Goal: Use online tool/utility: Utilize a website feature to perform a specific function

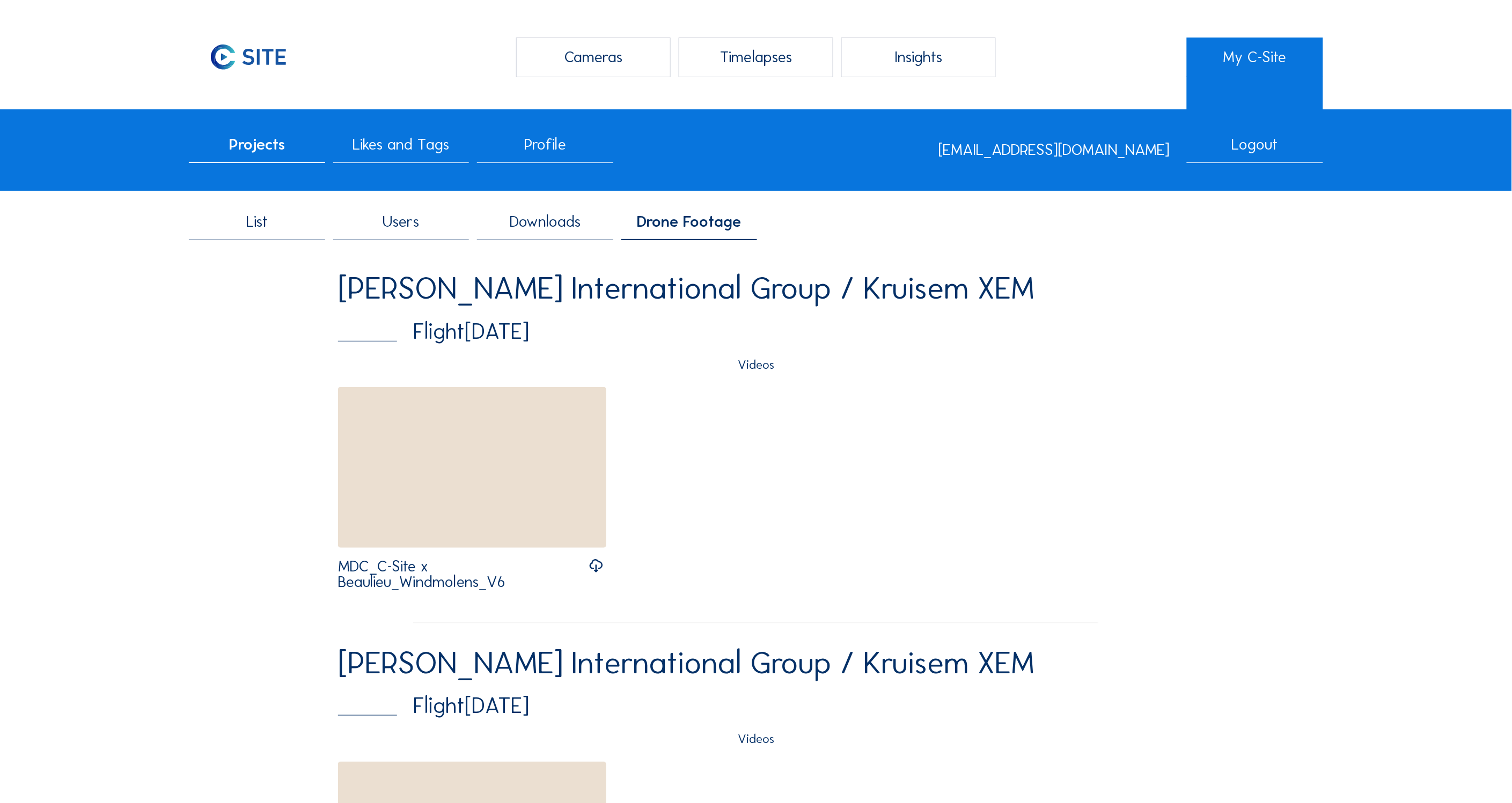
click at [751, 53] on div "Timelapses" at bounding box center [756, 58] width 154 height 40
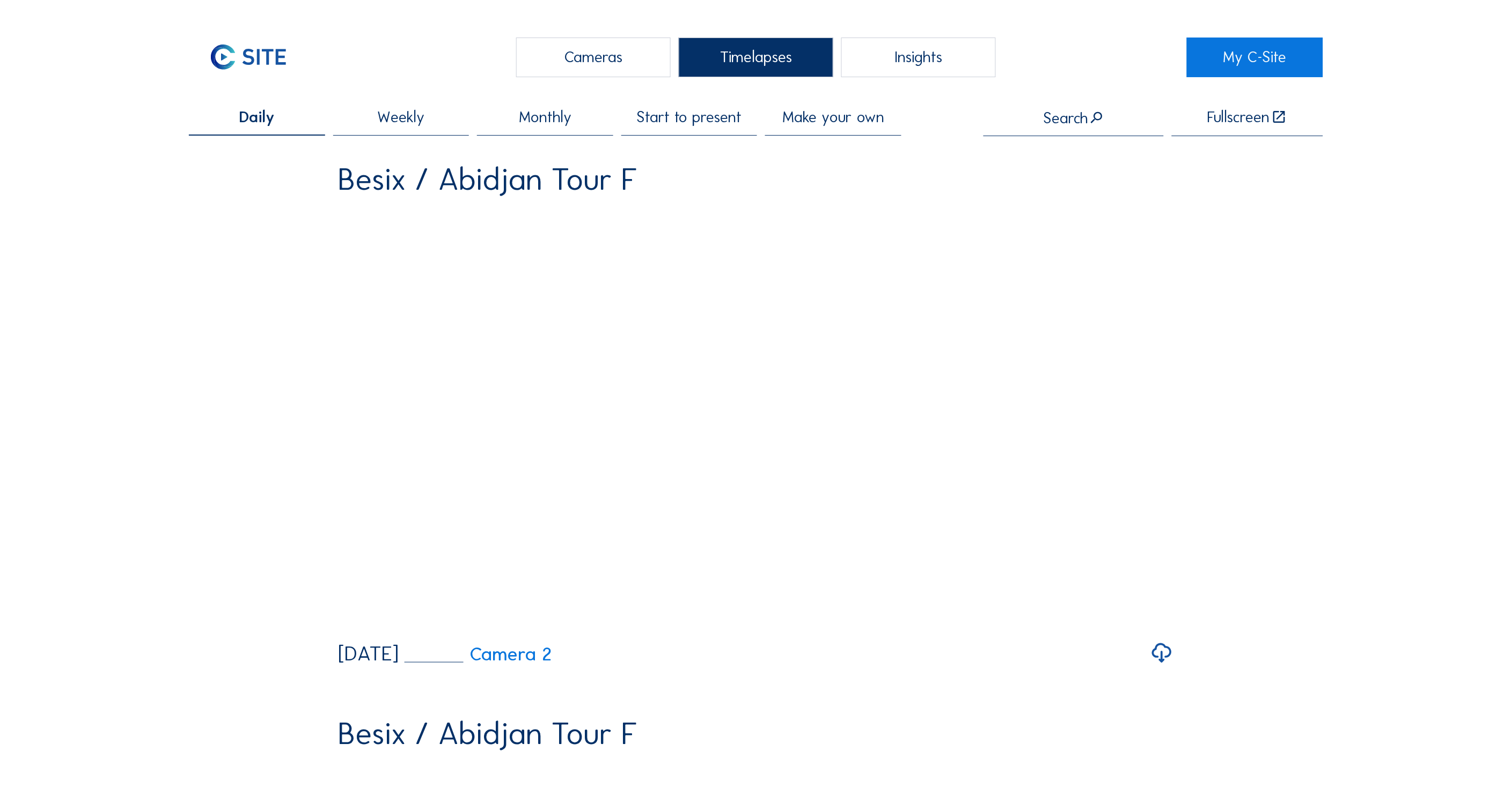
click at [832, 120] on span "Make your own" at bounding box center [833, 118] width 102 height 16
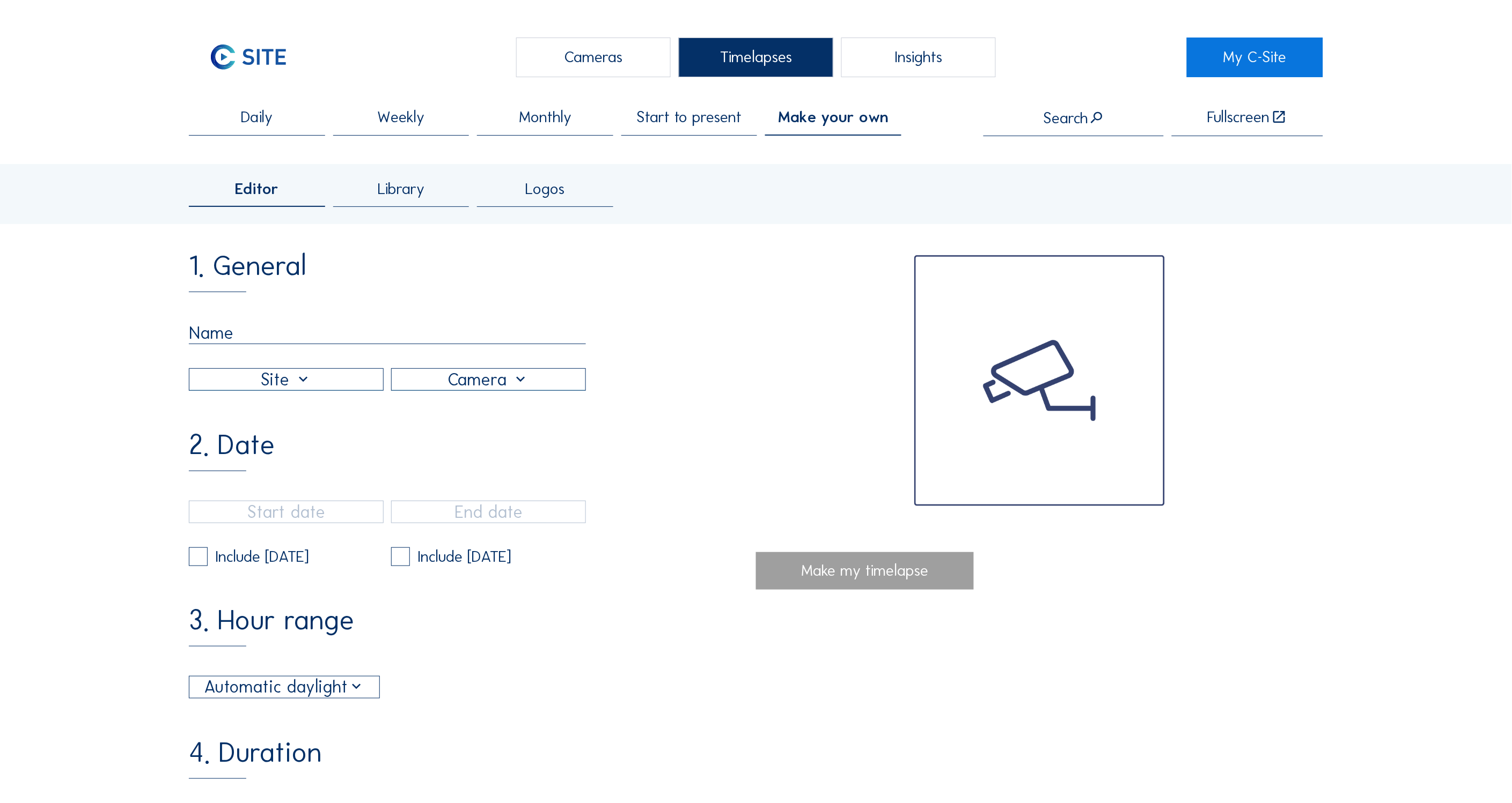
click at [398, 188] on span "Library" at bounding box center [401, 189] width 47 height 16
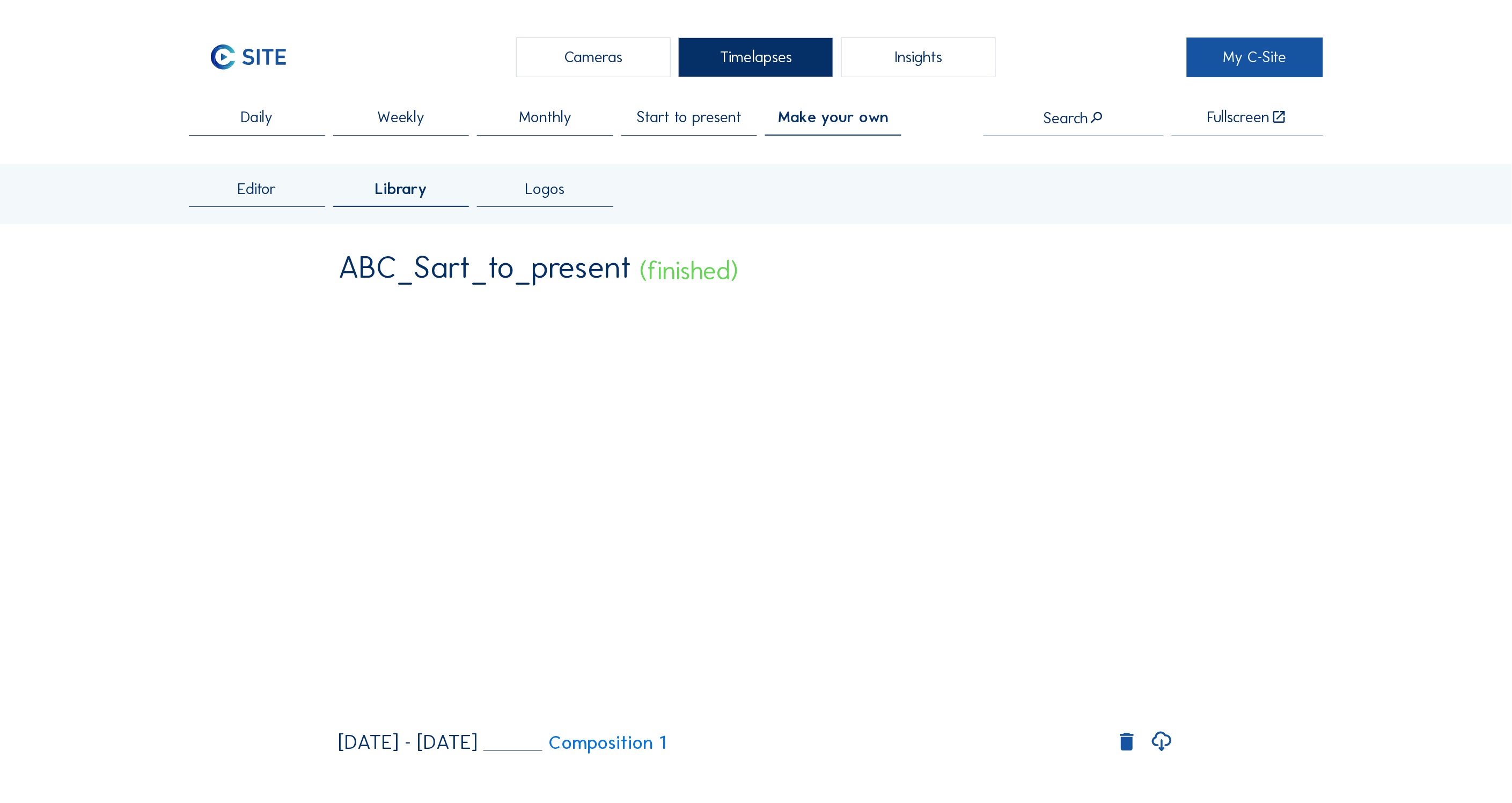
click at [1245, 62] on link "My C-Site" at bounding box center [1255, 58] width 136 height 40
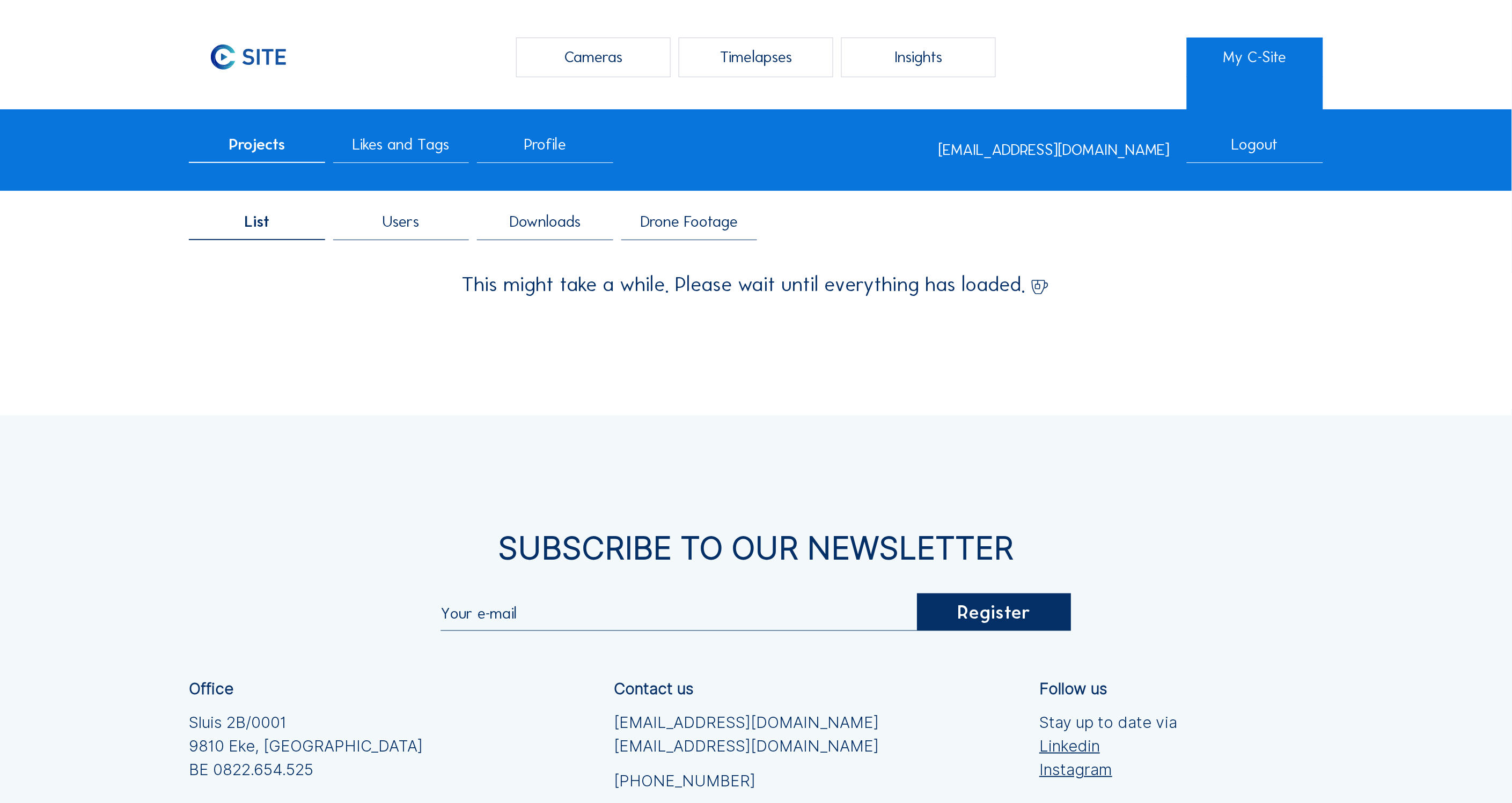
click at [399, 226] on span "Users" at bounding box center [401, 222] width 37 height 16
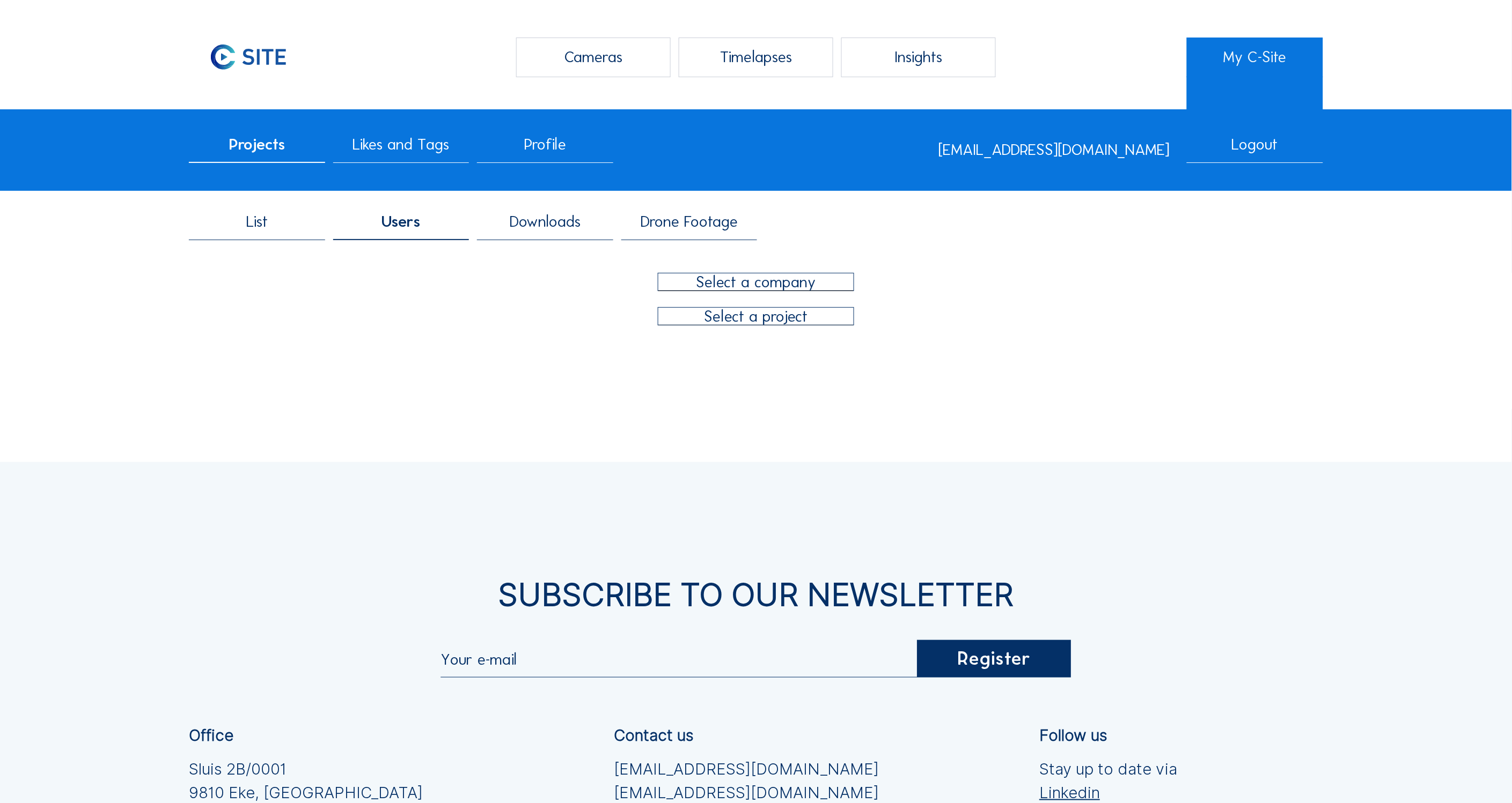
click at [781, 275] on div at bounding box center [756, 282] width 195 height 17
click at [686, 339] on div "Intervest" at bounding box center [756, 341] width 179 height 10
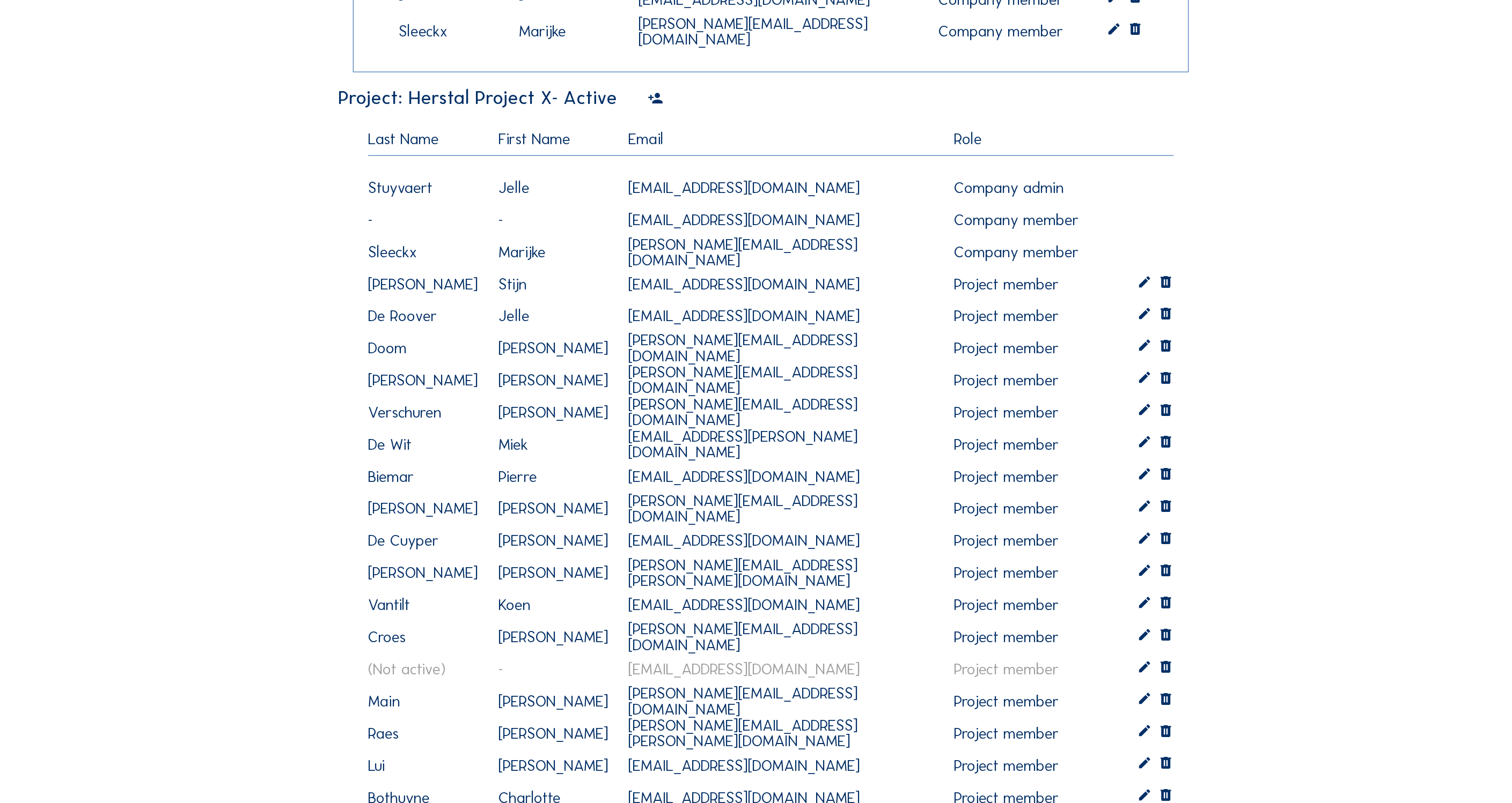
scroll to position [0, 0]
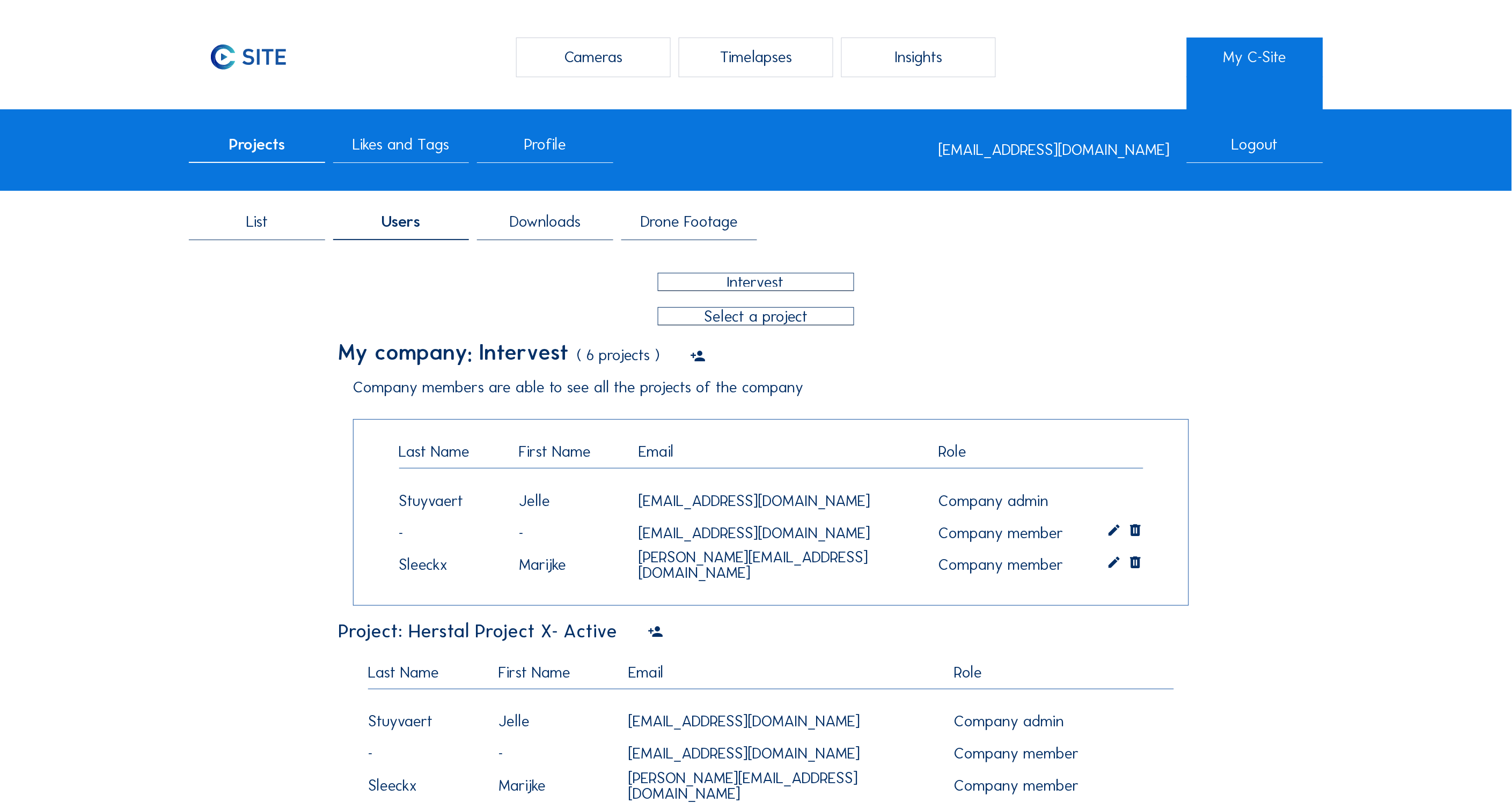
click at [744, 49] on div "Timelapses" at bounding box center [756, 58] width 154 height 40
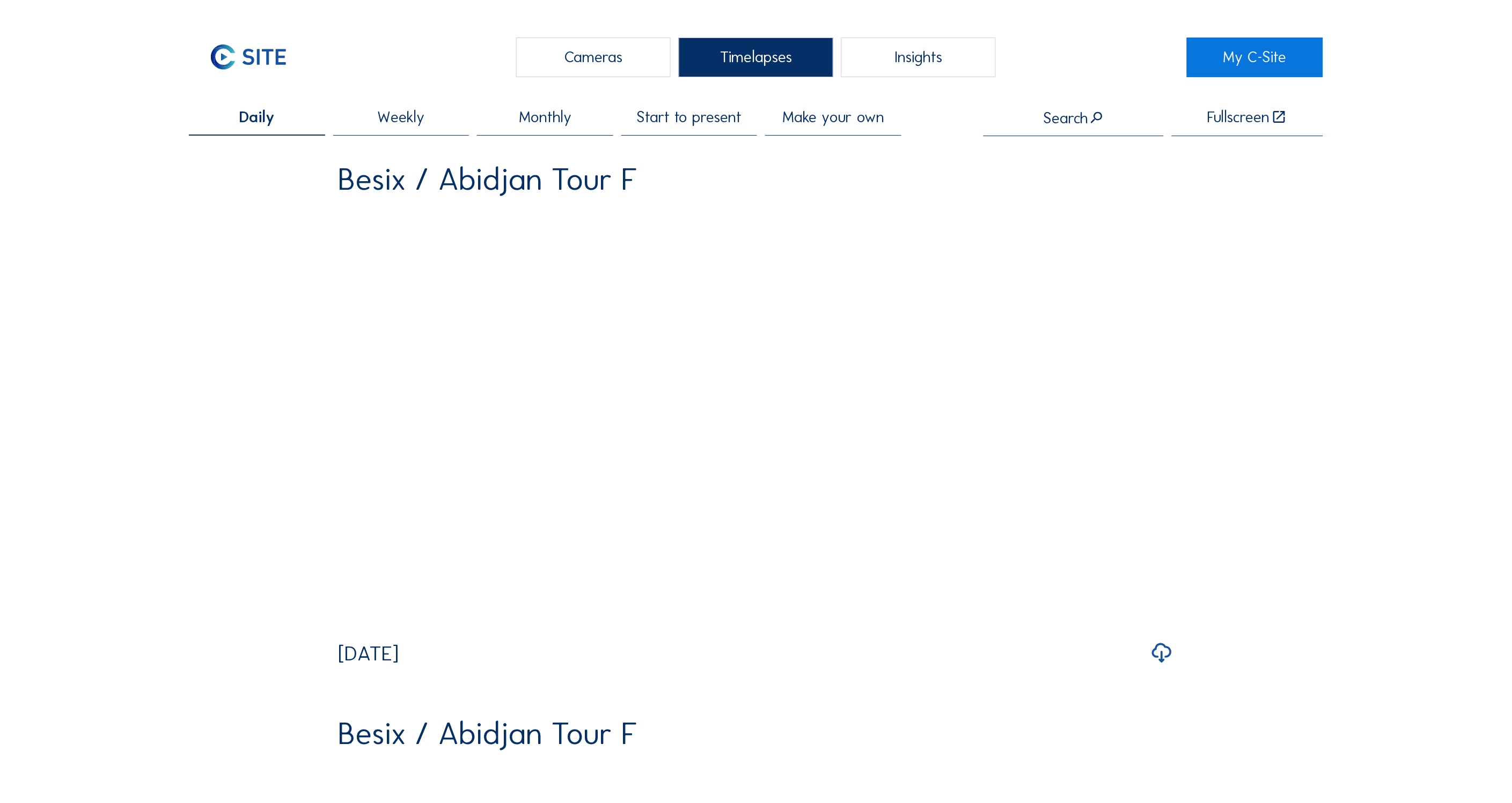
click at [853, 115] on span "Make your own" at bounding box center [833, 118] width 102 height 16
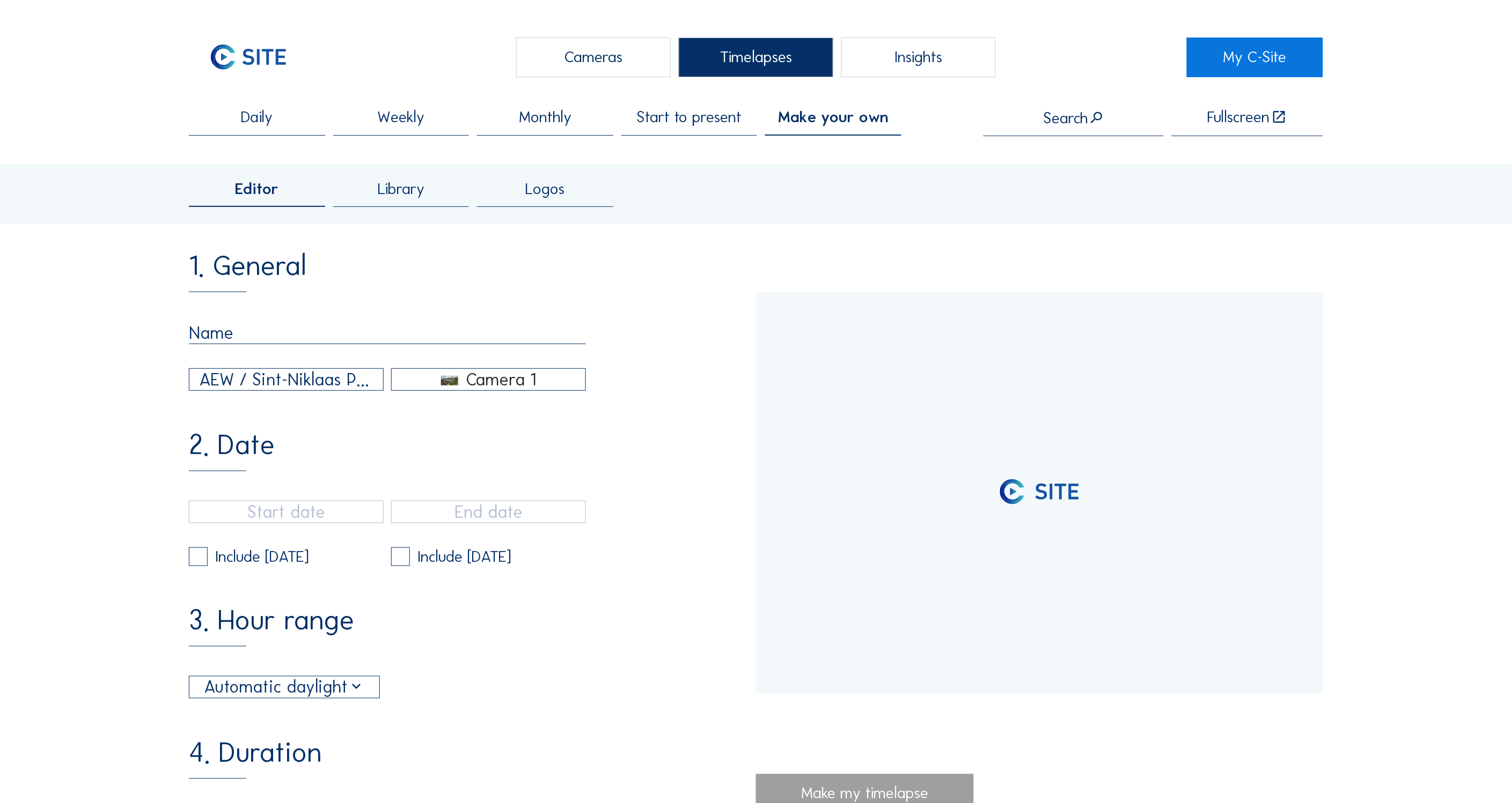
type input "[DATE] 15:40"
type input "[DATE] 15:55"
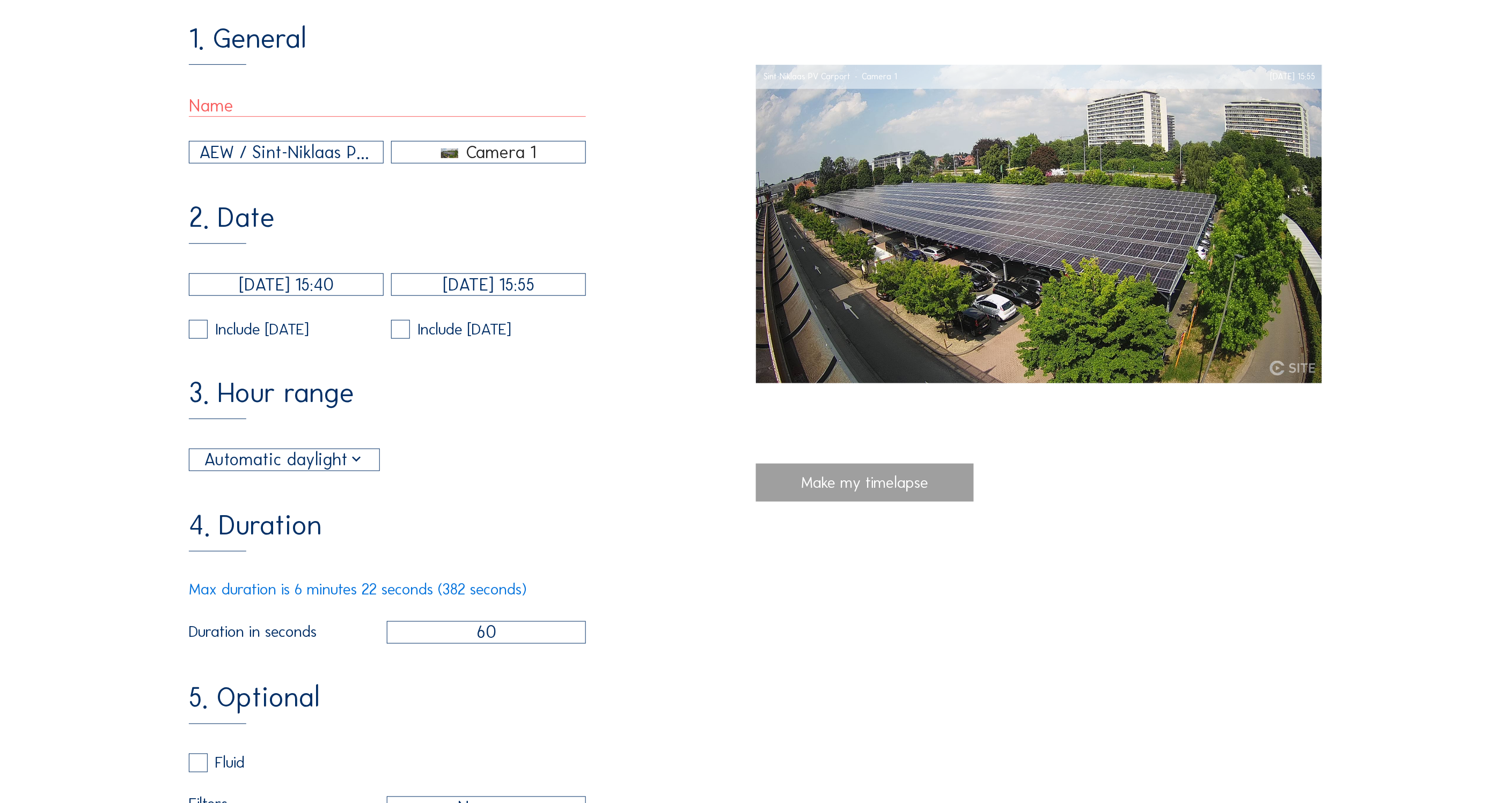
scroll to position [548, 0]
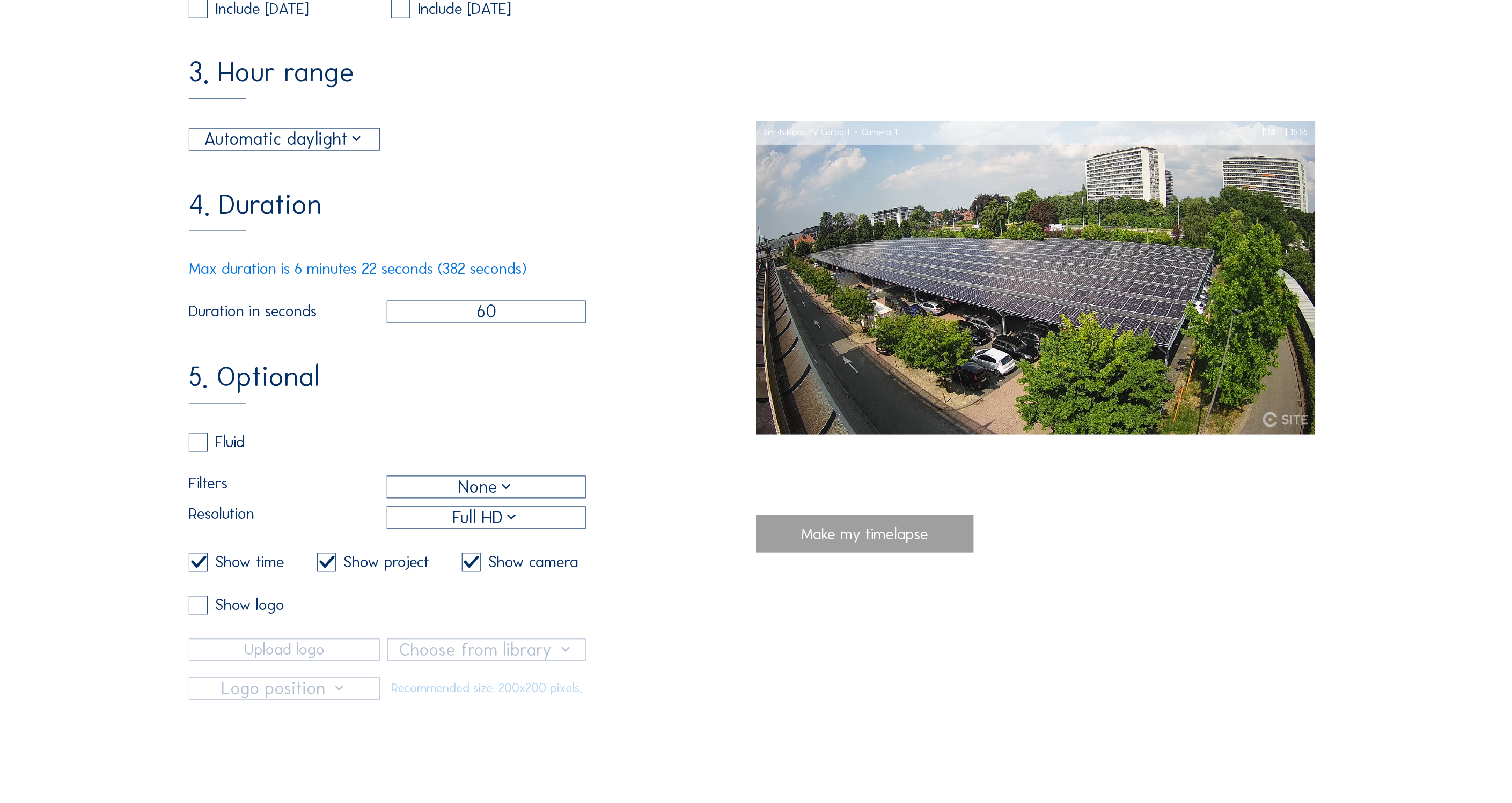
click at [505, 481] on div "None" at bounding box center [487, 487] width 57 height 26
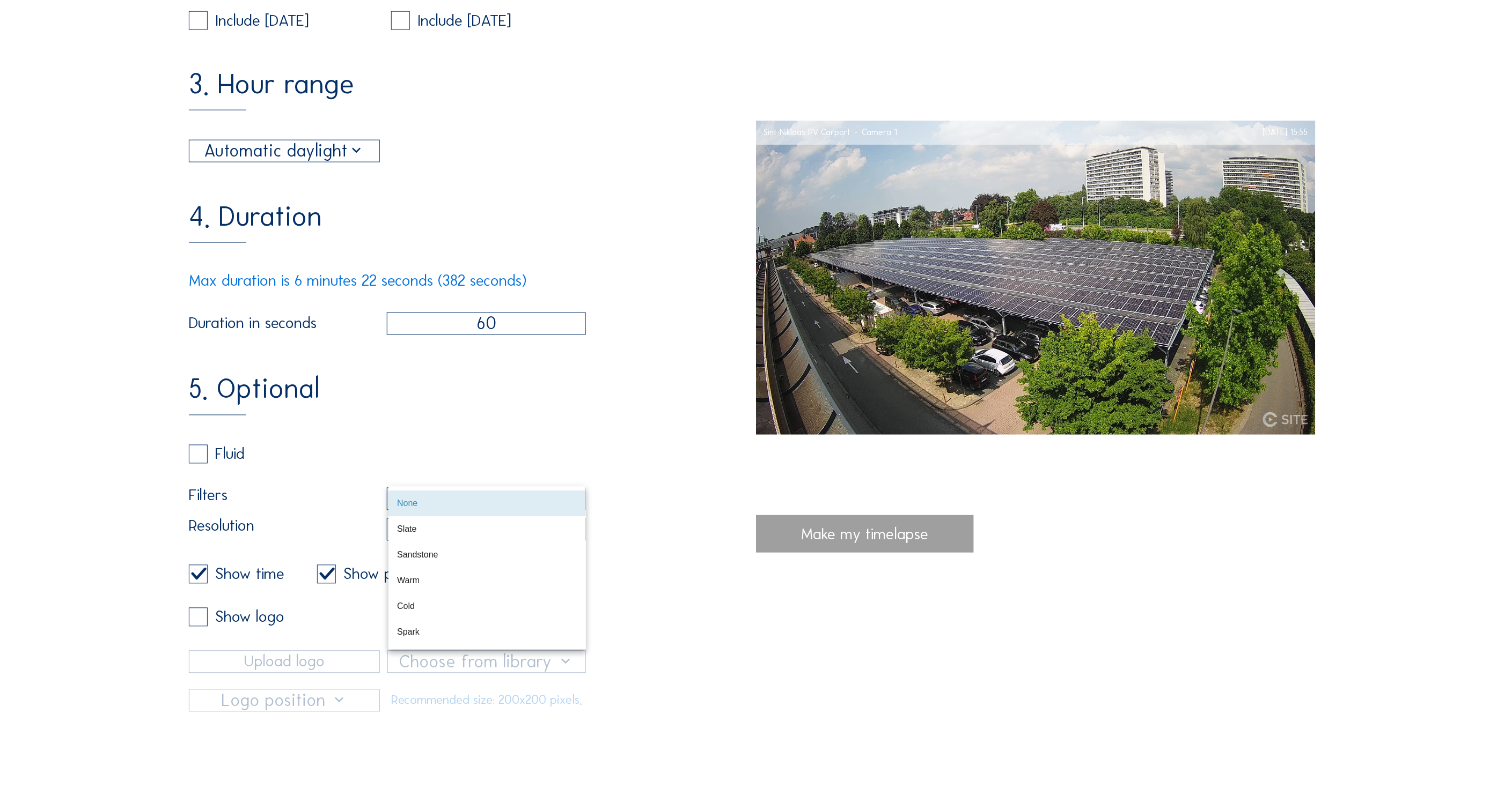
scroll to position [533, 0]
click at [689, 541] on div "5. Optional Fluid Filters None Resolution Full HD Show time Show project Show c…" at bounding box center [473, 546] width 568 height 337
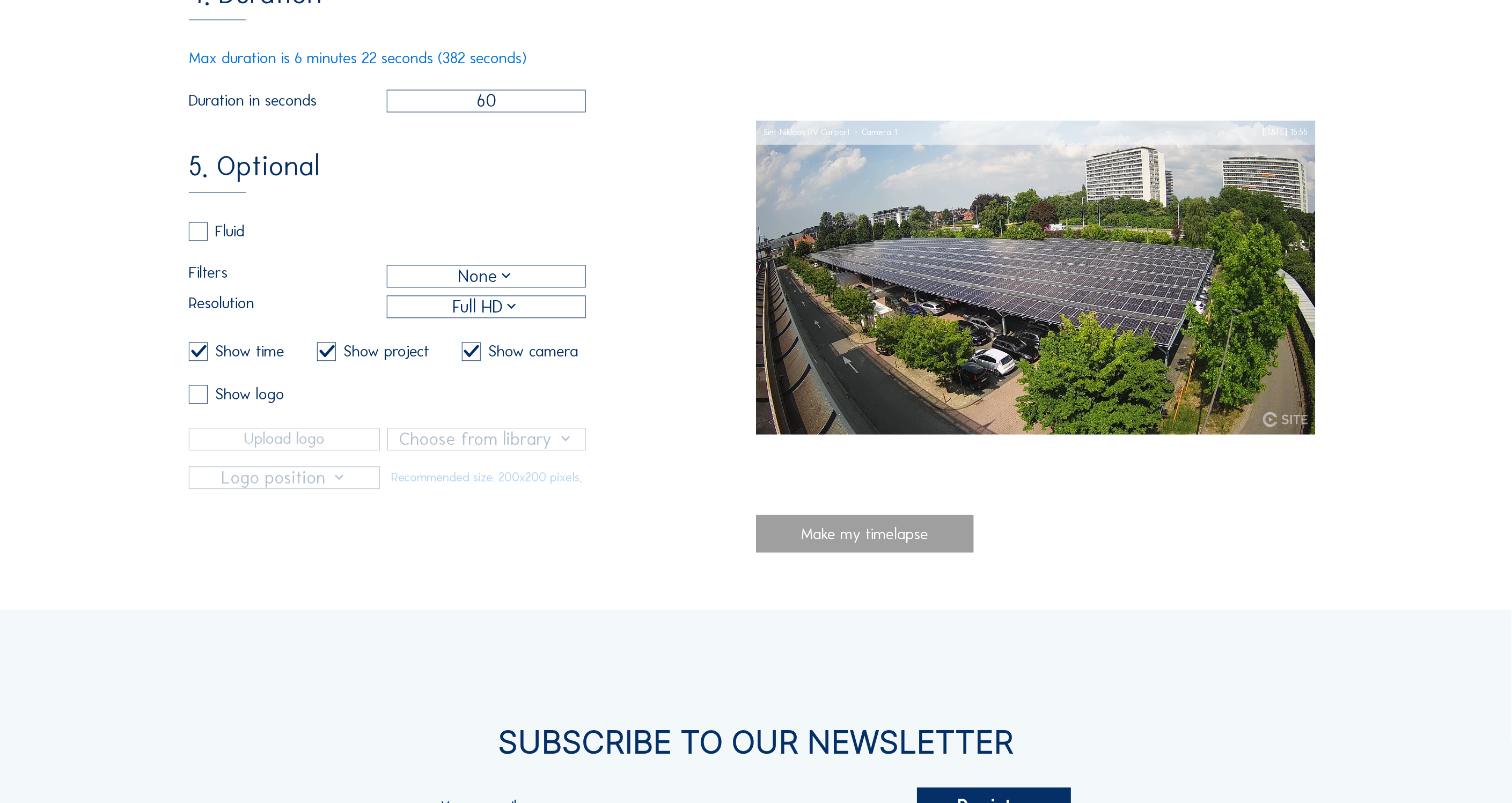
scroll to position [776, 0]
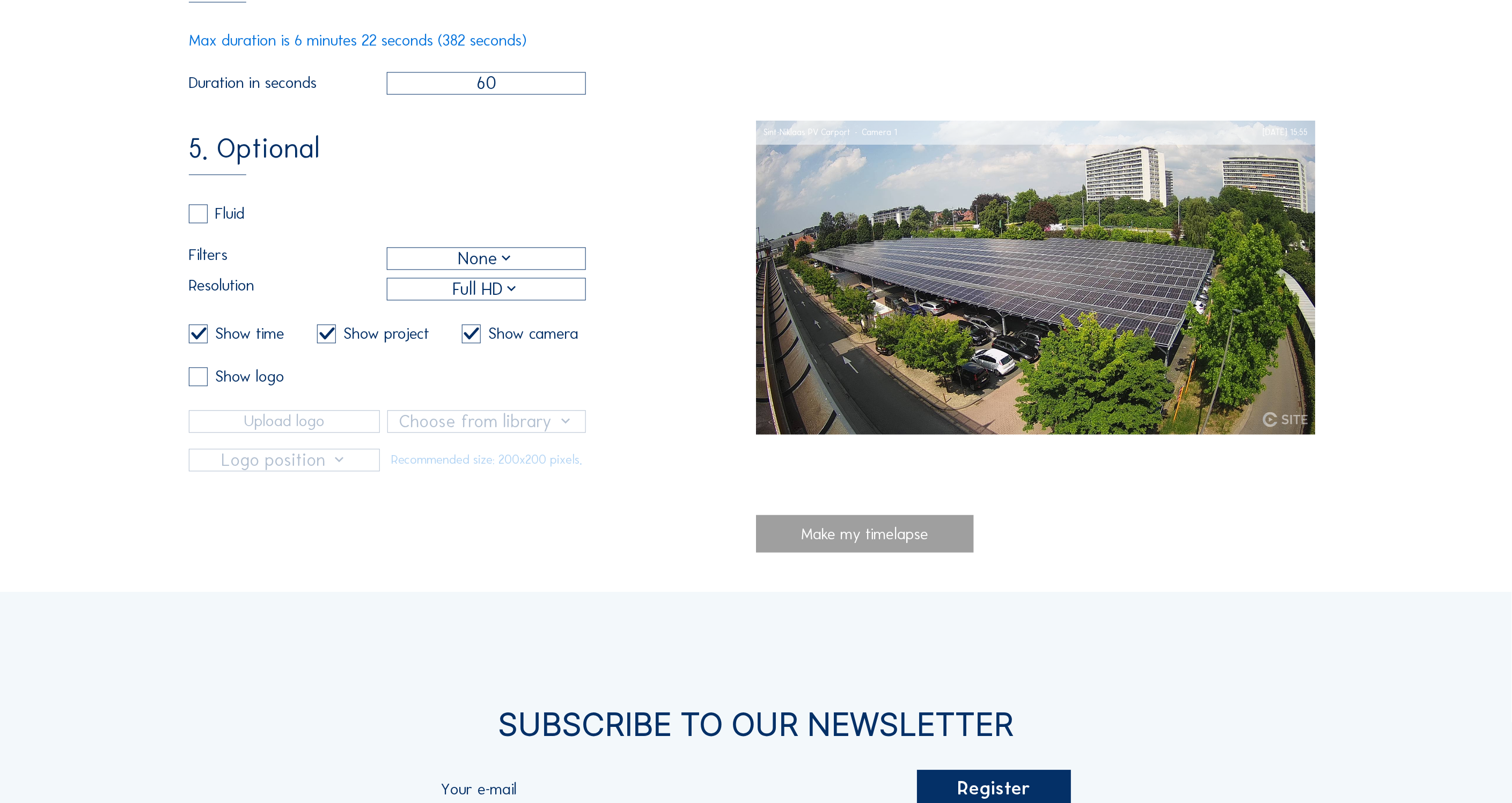
click at [200, 213] on label at bounding box center [198, 214] width 19 height 19
click at [196, 213] on input "checkbox" at bounding box center [192, 214] width 7 height 7
checkbox input "true"
checkbox input "false"
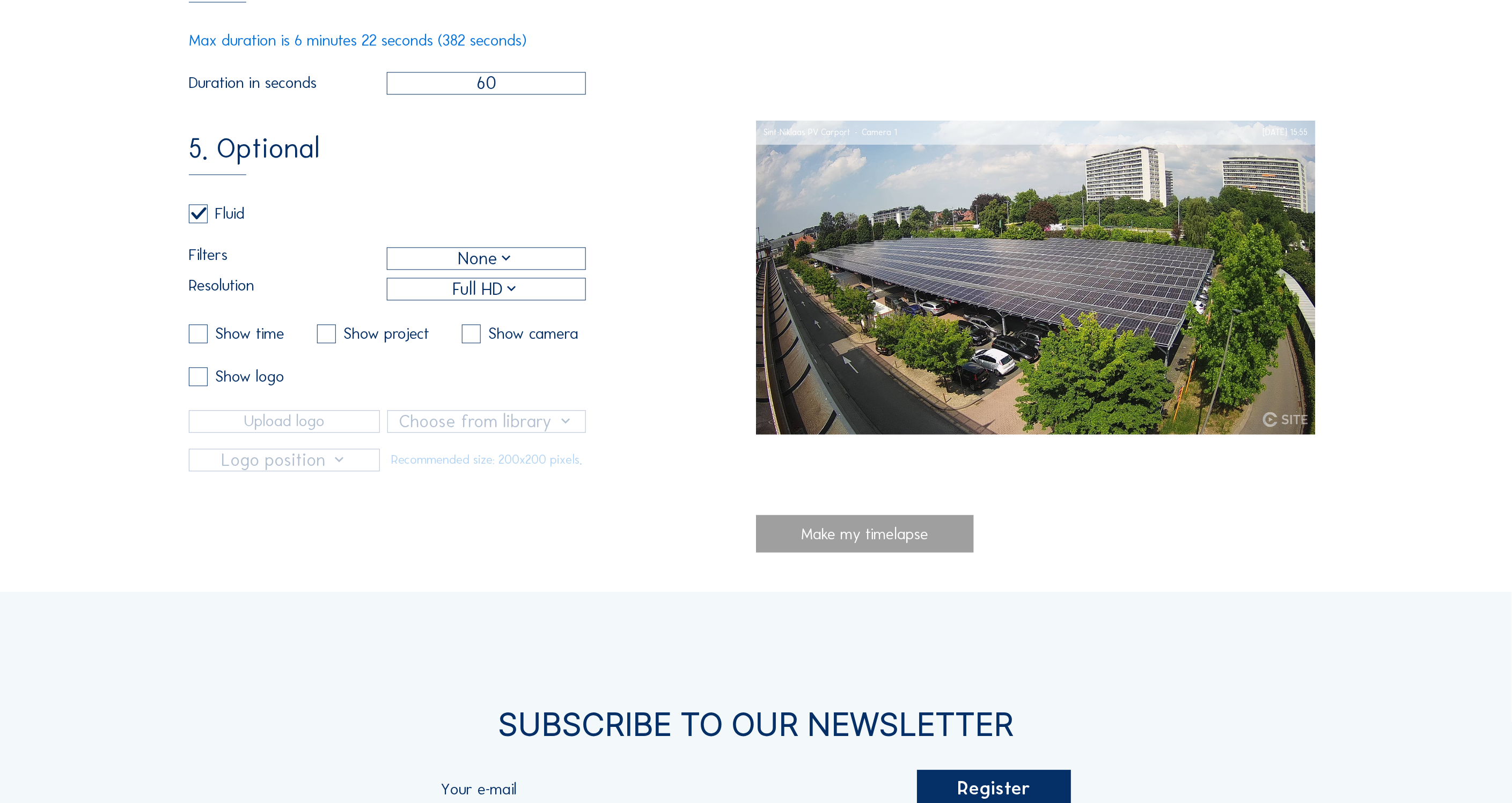
checkbox input "false"
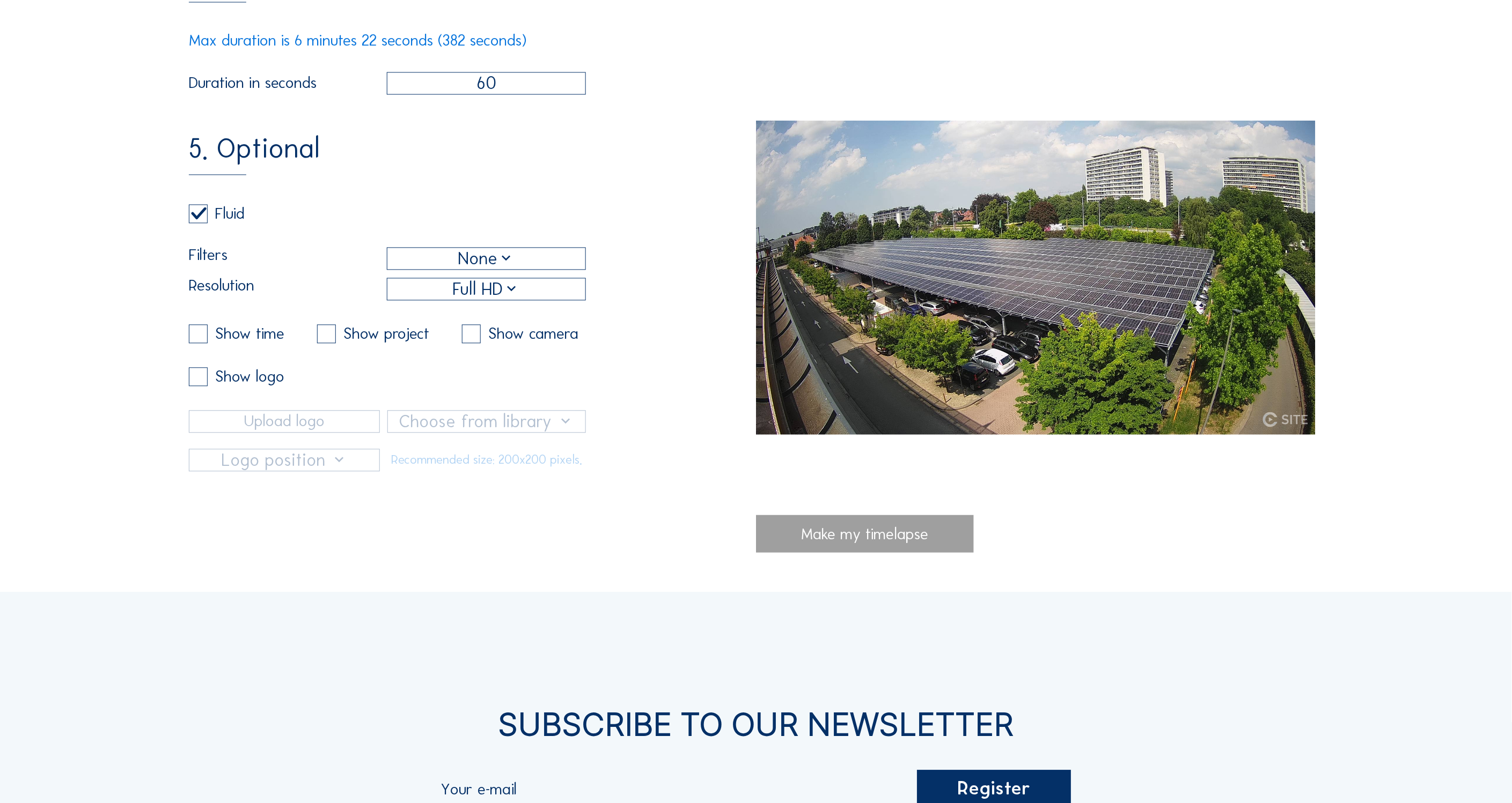
click at [200, 213] on label at bounding box center [198, 214] width 19 height 19
click at [196, 213] on input "checkbox" at bounding box center [192, 214] width 7 height 7
checkbox input "false"
checkbox input "true"
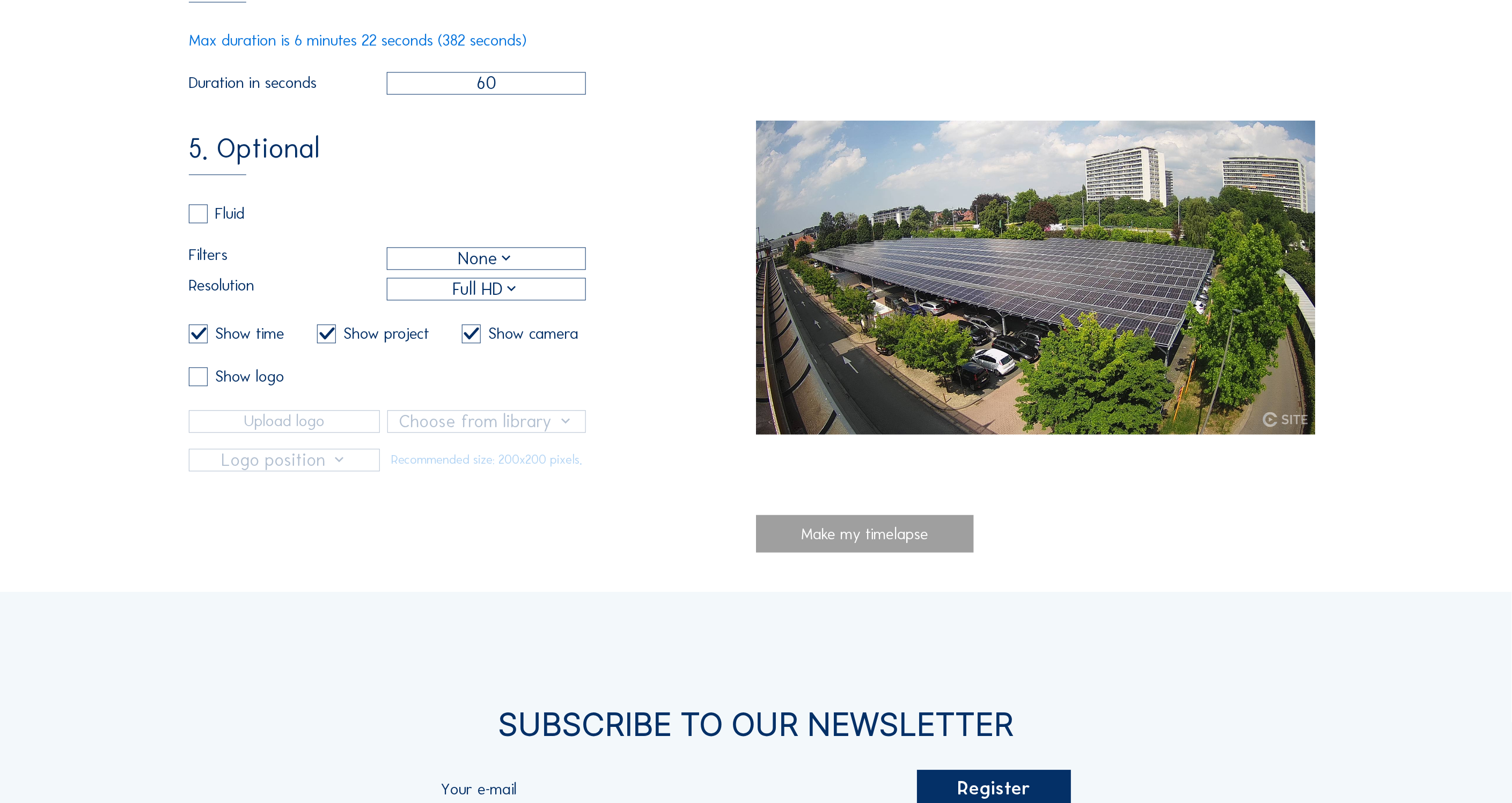
checkbox input "true"
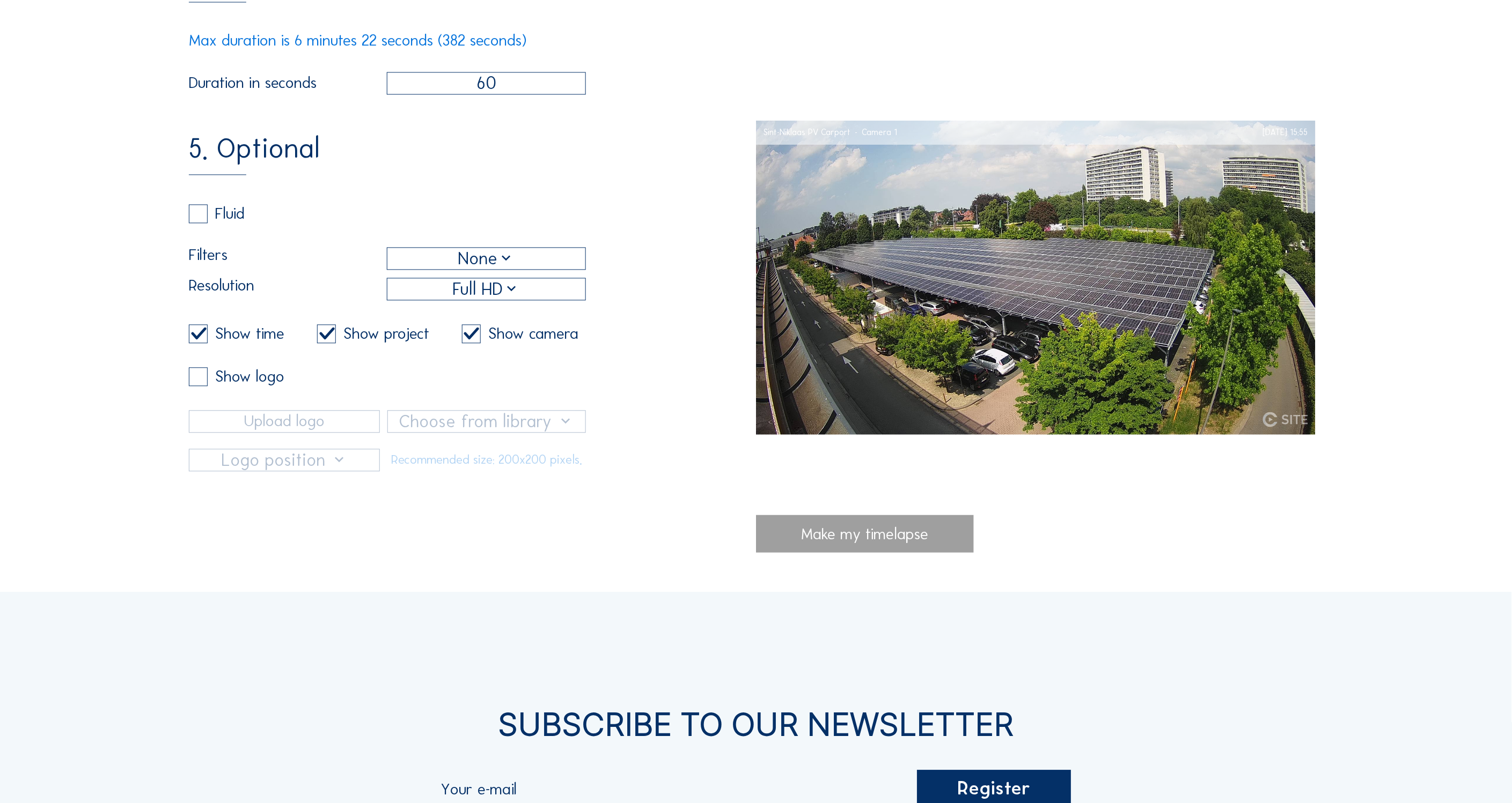
click at [200, 213] on label at bounding box center [198, 214] width 19 height 19
click at [196, 213] on input "checkbox" at bounding box center [192, 214] width 7 height 7
checkbox input "true"
checkbox input "false"
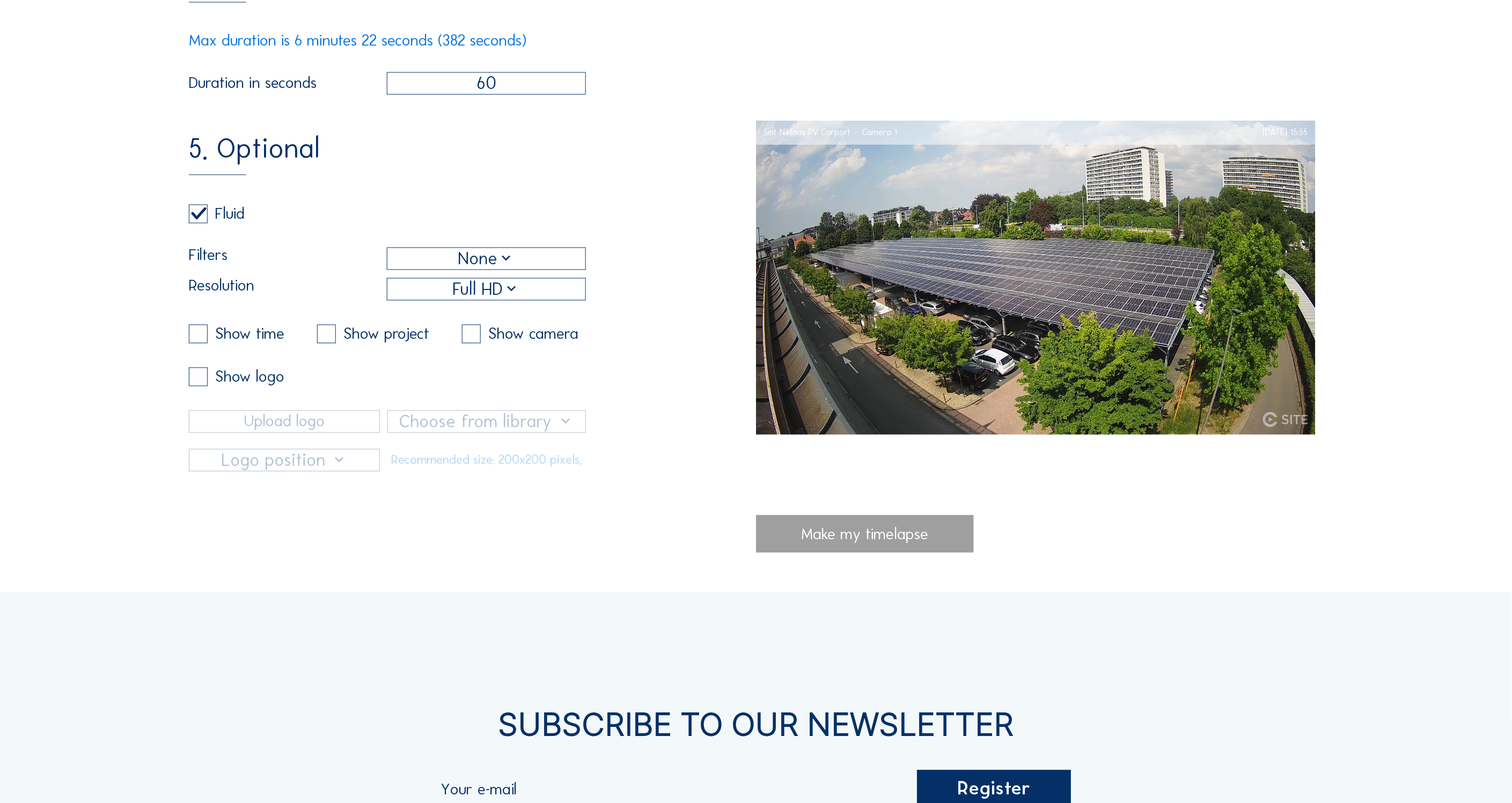
checkbox input "false"
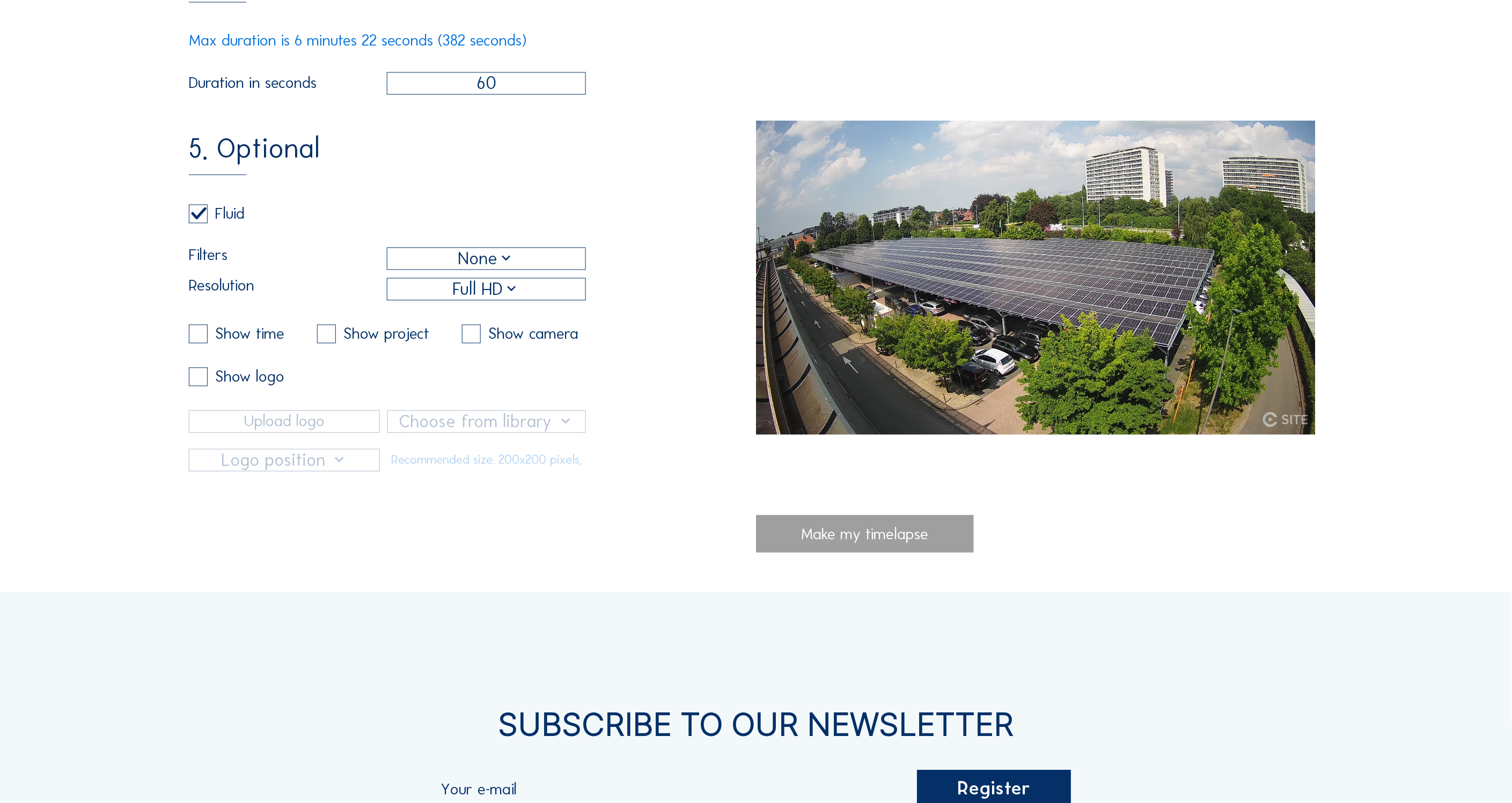
click at [200, 213] on label at bounding box center [198, 214] width 19 height 19
click at [196, 213] on input "checkbox" at bounding box center [192, 214] width 7 height 7
checkbox input "false"
checkbox input "true"
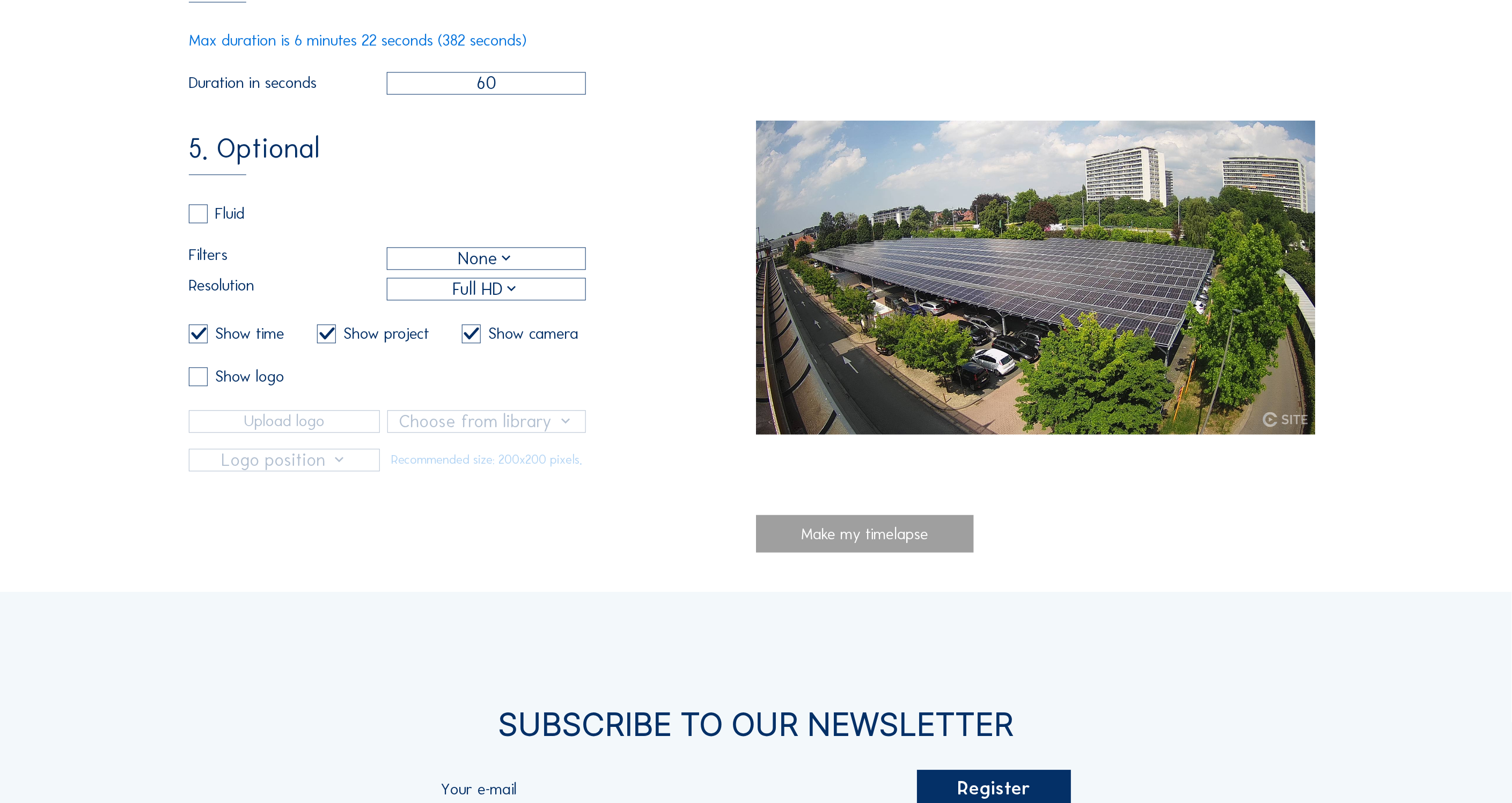
checkbox input "true"
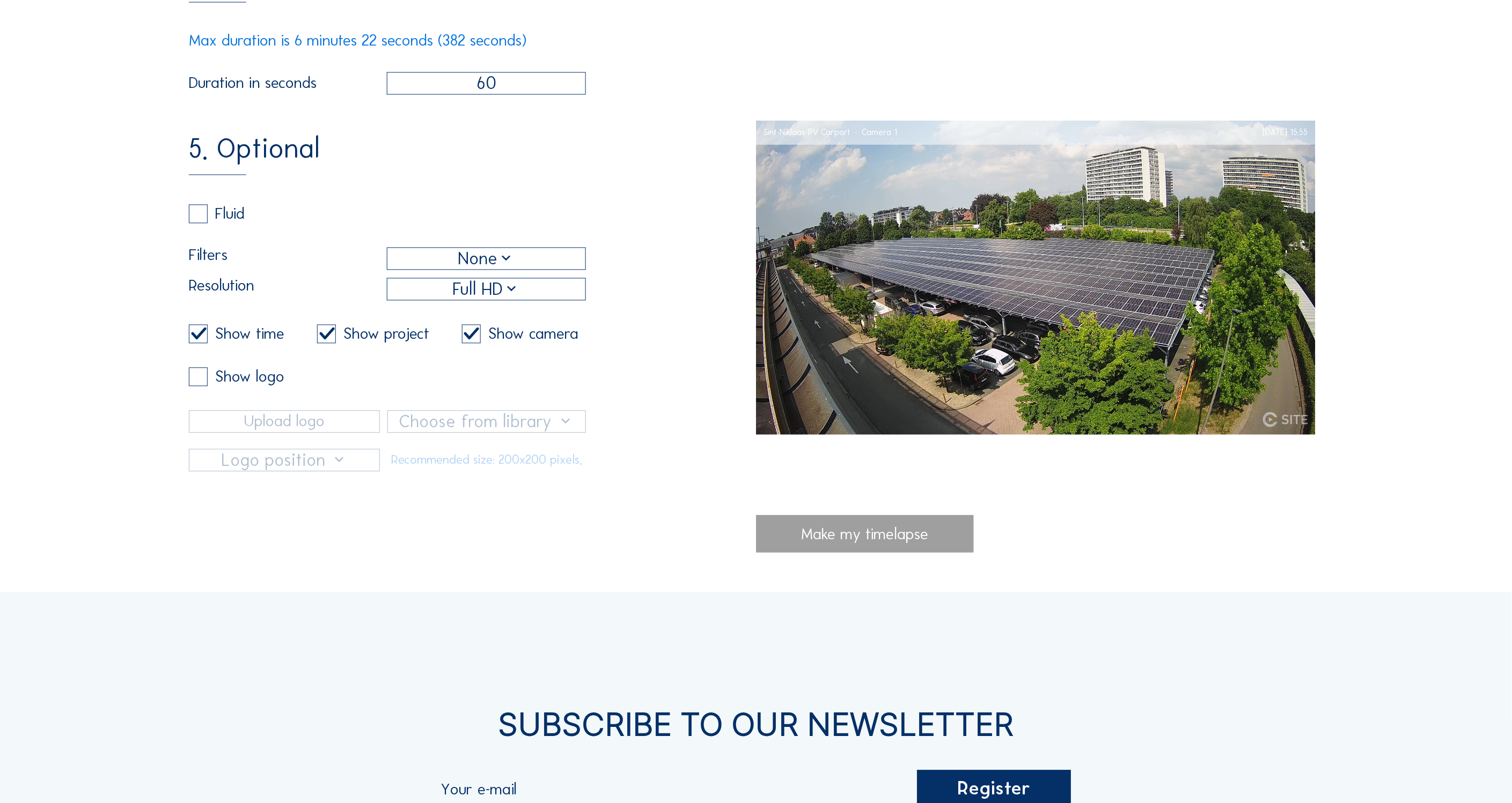
click at [200, 213] on label at bounding box center [198, 214] width 19 height 19
click at [196, 213] on input "checkbox" at bounding box center [192, 214] width 7 height 7
checkbox input "true"
checkbox input "false"
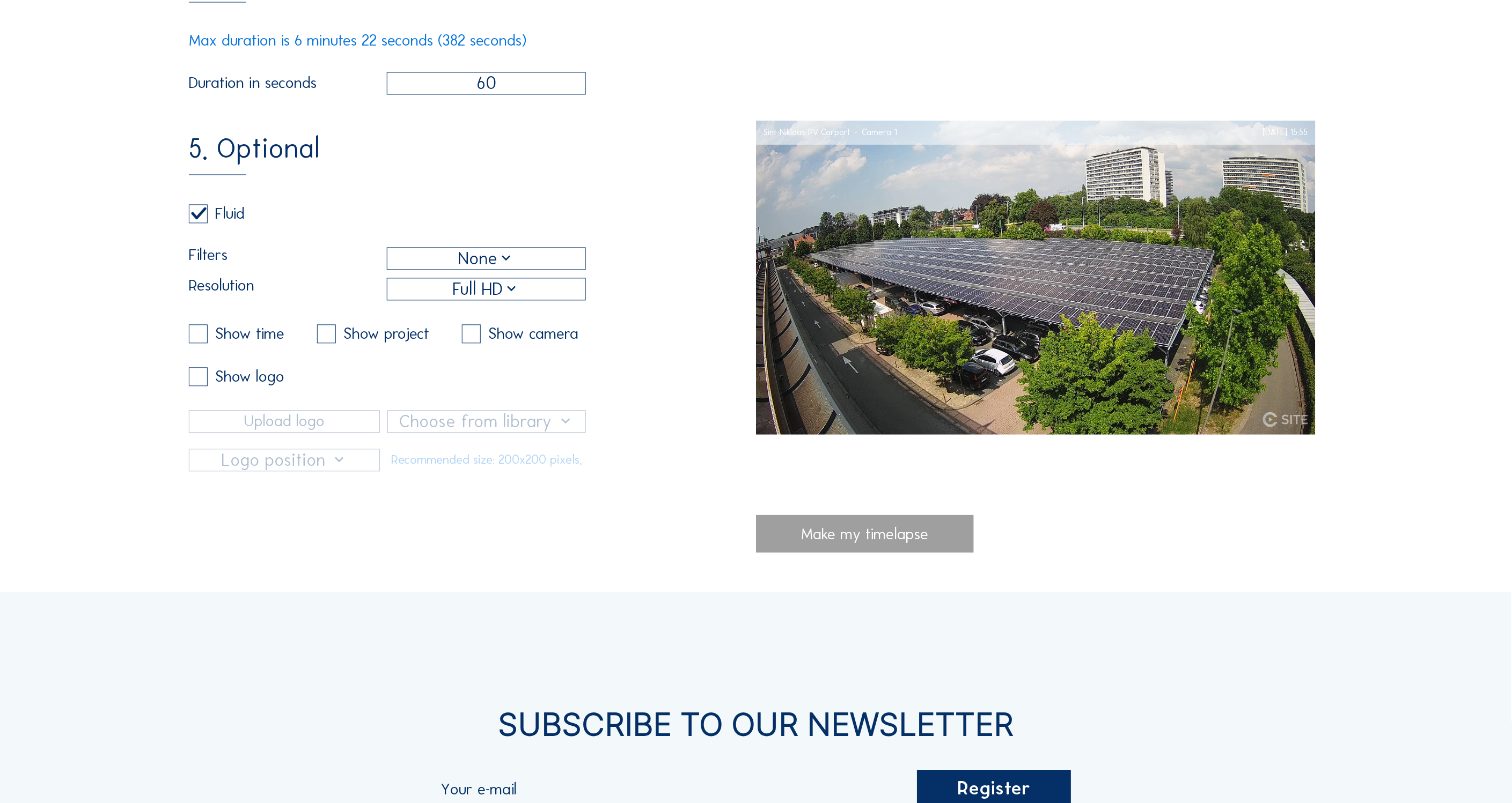
checkbox input "false"
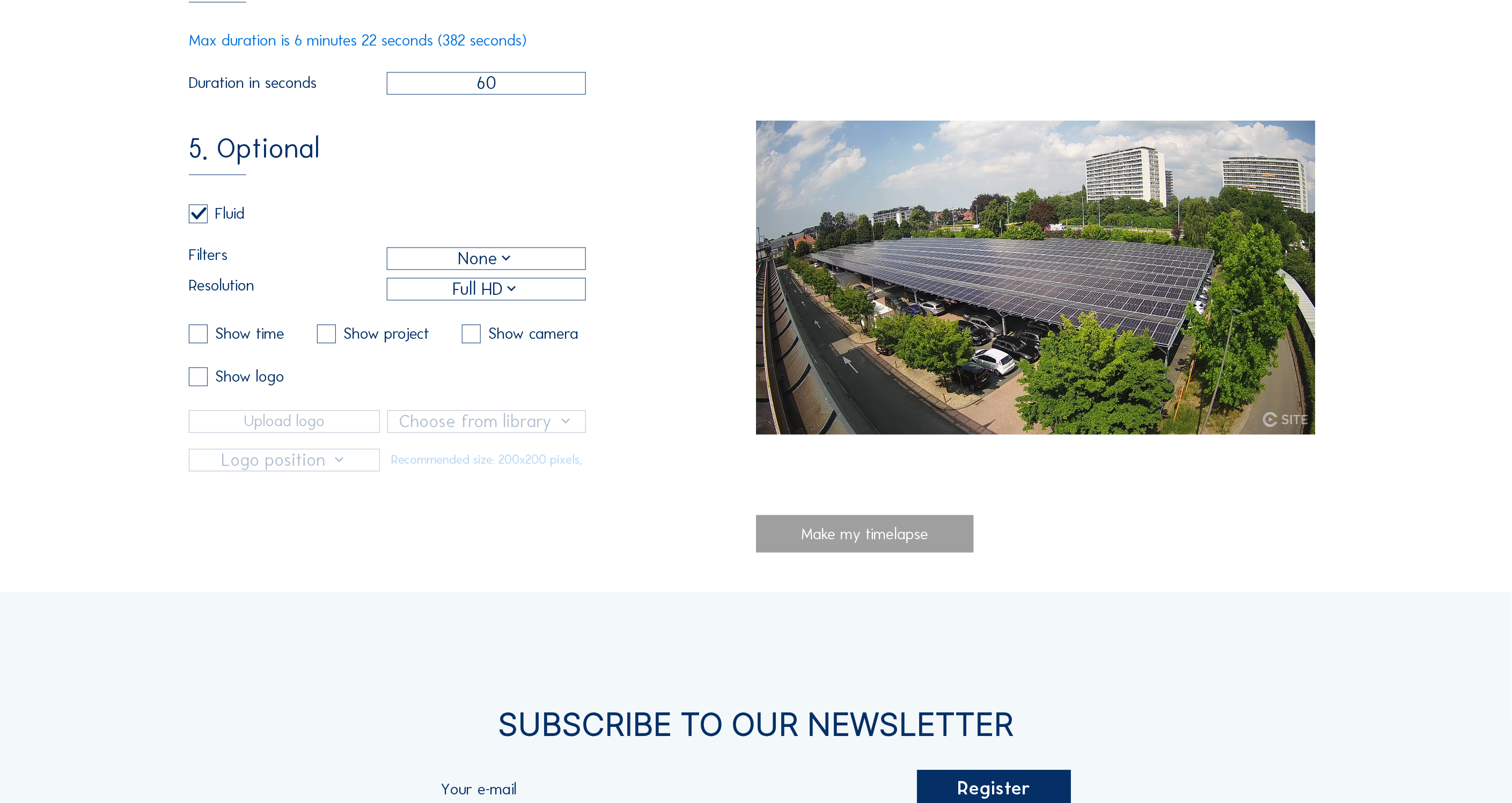
click at [202, 332] on label at bounding box center [198, 334] width 19 height 19
click at [202, 212] on label at bounding box center [198, 214] width 19 height 19
click at [196, 212] on input "checkbox" at bounding box center [192, 214] width 7 height 7
checkbox input "false"
checkbox input "true"
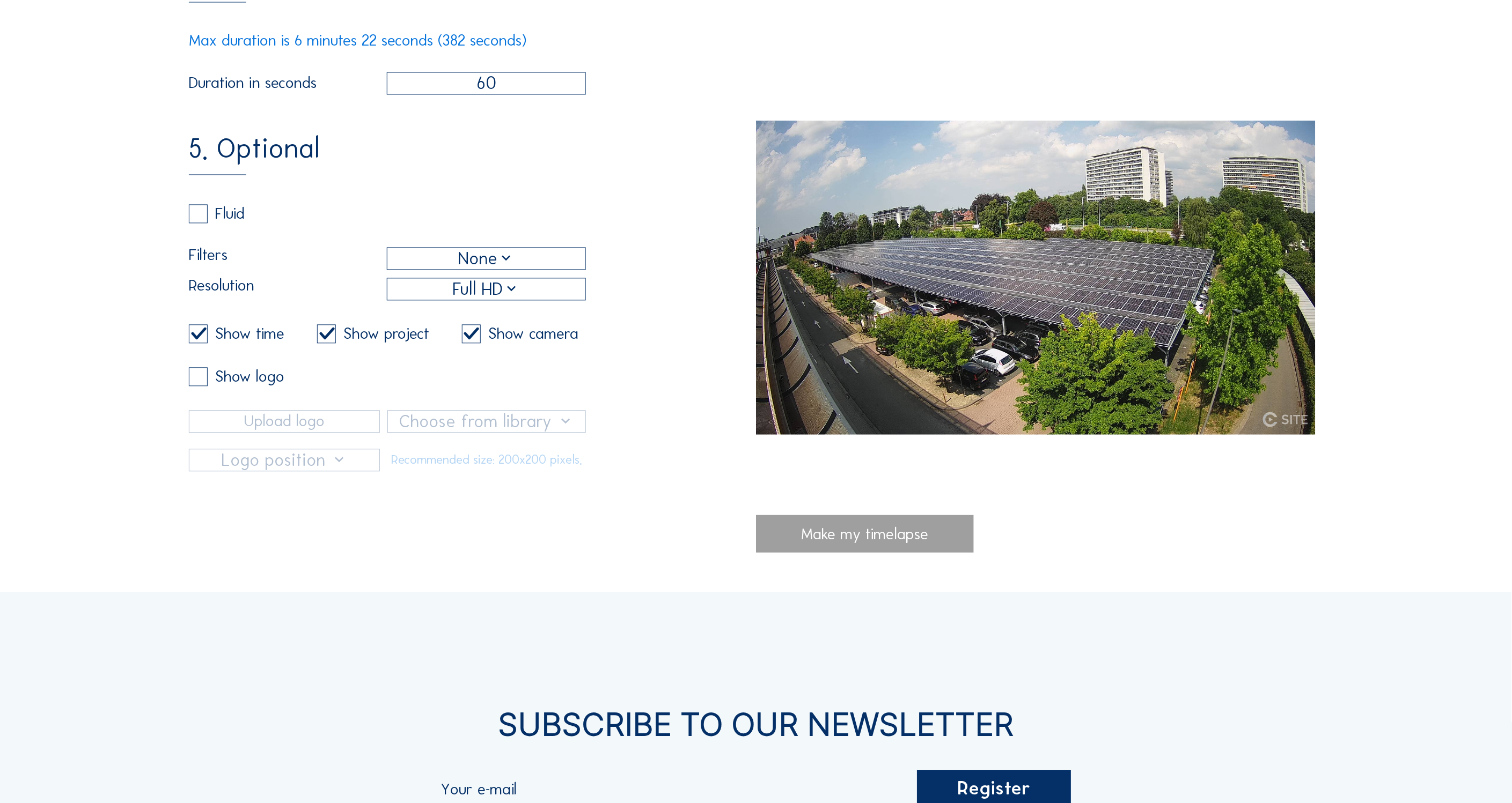
checkbox input "true"
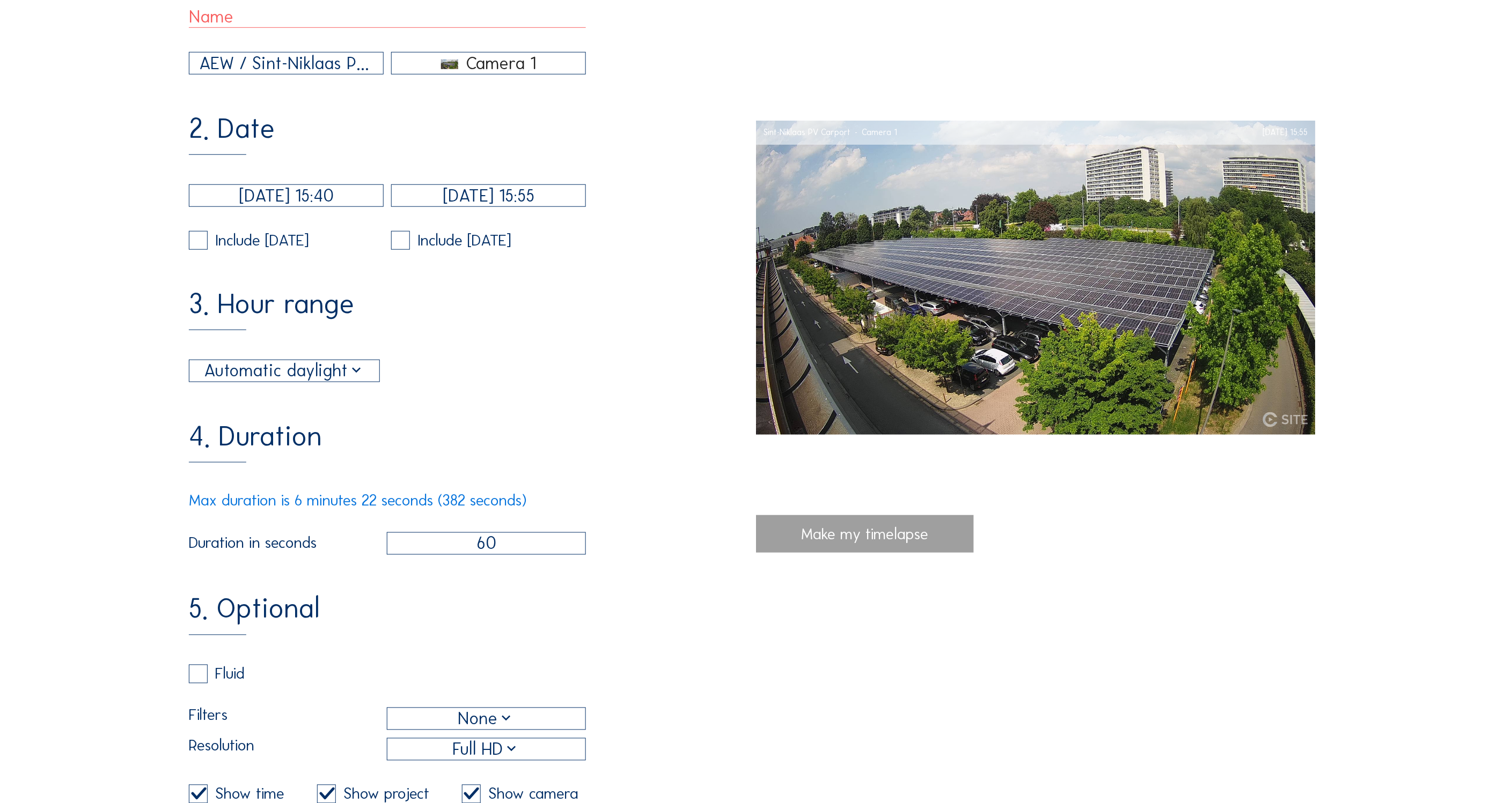
scroll to position [315, 0]
